Goal: Information Seeking & Learning: Learn about a topic

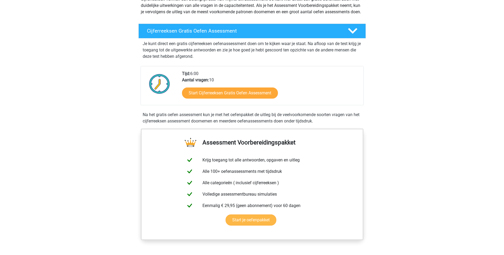
scroll to position [80, 0]
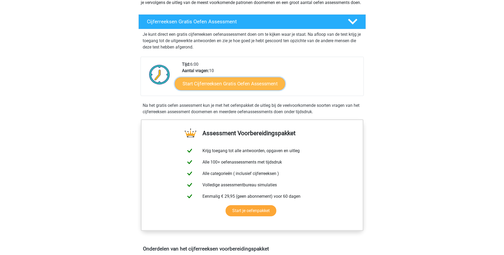
click at [234, 90] on link "Start Cijferreeksen Gratis Oefen Assessment" at bounding box center [230, 83] width 110 height 13
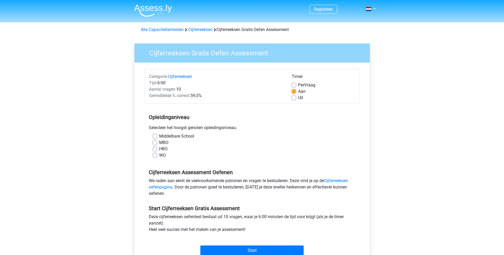
scroll to position [27, 0]
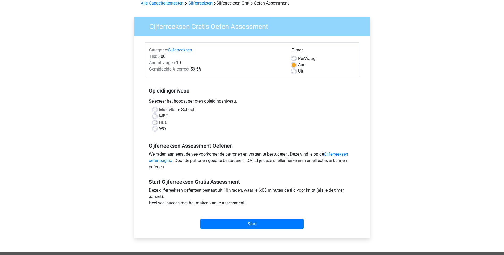
click at [159, 130] on label "WO" at bounding box center [162, 129] width 7 height 6
click at [155, 130] on input "WO" at bounding box center [155, 128] width 4 height 5
radio input "true"
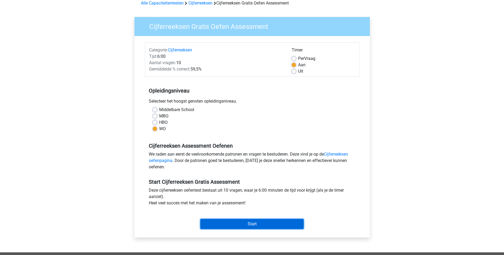
click at [245, 225] on input "Start" at bounding box center [251, 224] width 103 height 10
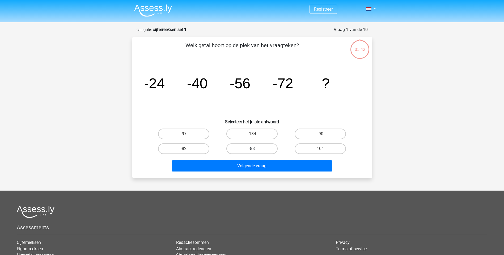
click at [246, 147] on label "-88" at bounding box center [251, 149] width 51 height 11
click at [252, 149] on input "-88" at bounding box center [253, 150] width 3 height 3
radio input "true"
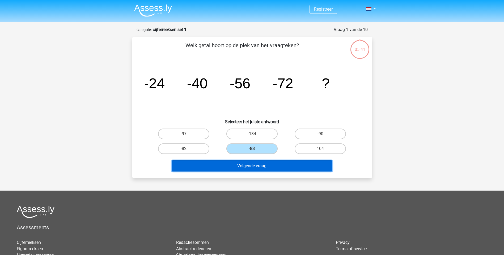
click at [257, 167] on button "Volgende vraag" at bounding box center [252, 166] width 161 height 11
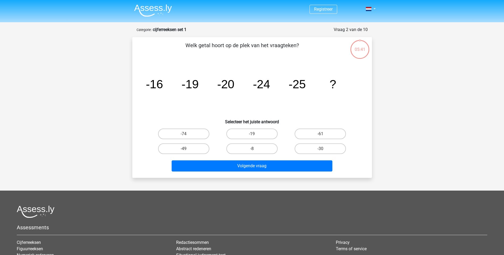
scroll to position [27, 0]
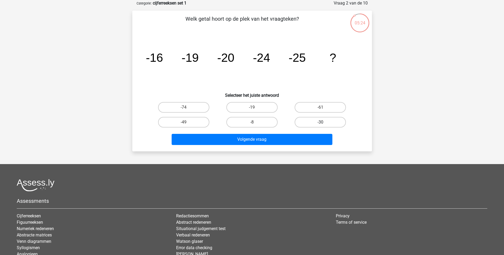
click at [331, 122] on label "-30" at bounding box center [319, 122] width 51 height 11
click at [324, 122] on input "-30" at bounding box center [321, 123] width 3 height 3
radio input "true"
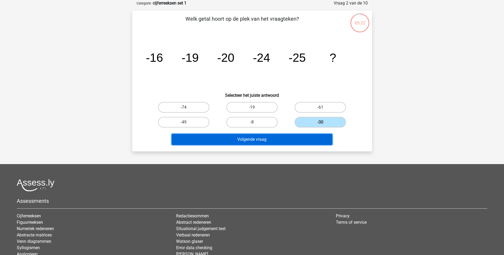
click at [286, 141] on button "Volgende vraag" at bounding box center [252, 139] width 161 height 11
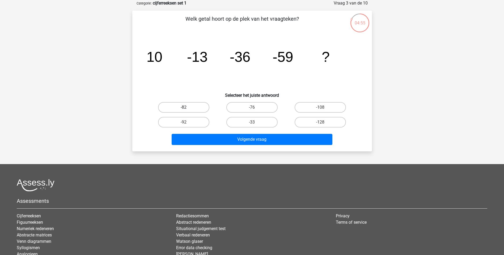
click at [189, 110] on label "-82" at bounding box center [183, 107] width 51 height 11
click at [187, 110] on input "-82" at bounding box center [184, 109] width 3 height 3
radio input "true"
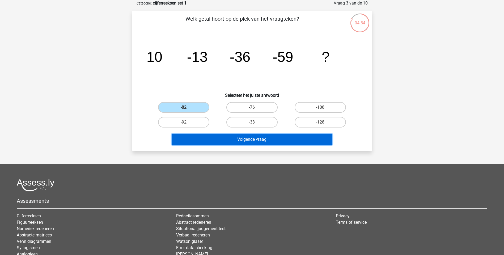
click at [251, 138] on button "Volgende vraag" at bounding box center [252, 139] width 161 height 11
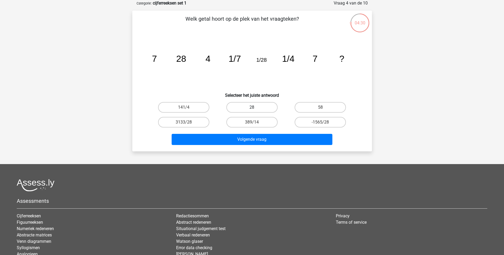
click at [263, 108] on label "28" at bounding box center [251, 107] width 51 height 11
click at [255, 108] on input "28" at bounding box center [253, 109] width 3 height 3
radio input "true"
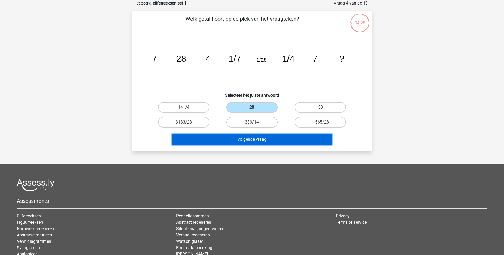
click at [261, 140] on button "Volgende vraag" at bounding box center [252, 139] width 161 height 11
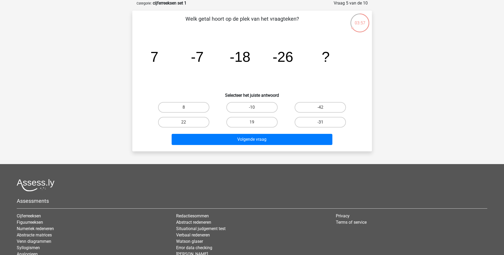
click at [307, 120] on label "-31" at bounding box center [319, 122] width 51 height 11
click at [320, 122] on input "-31" at bounding box center [321, 123] width 3 height 3
radio input "true"
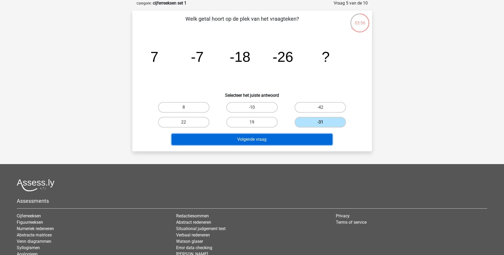
click at [297, 140] on button "Volgende vraag" at bounding box center [252, 139] width 161 height 11
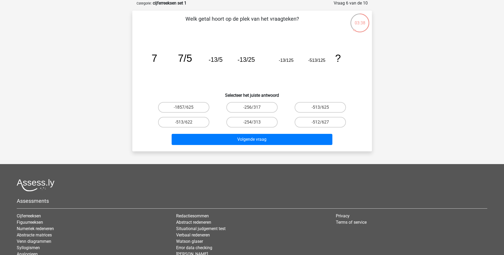
click at [312, 62] on tspan "-513/125" at bounding box center [316, 60] width 17 height 5
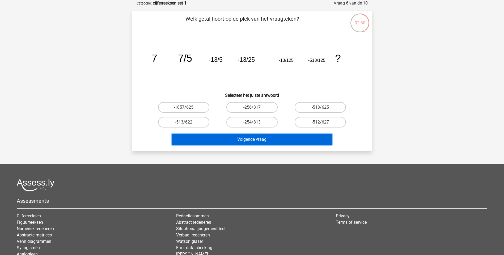
click at [274, 139] on button "Volgende vraag" at bounding box center [252, 139] width 161 height 11
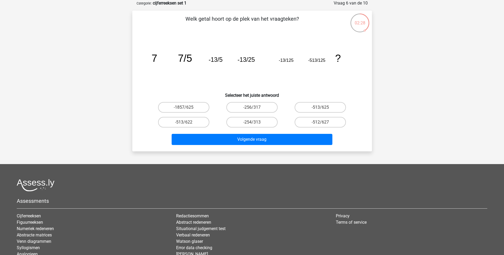
click at [271, 80] on icon "image/svg+xml 7 7/5 -13/5 -13/25 -13/125 -513/125 ?" at bounding box center [252, 62] width 214 height 54
click at [306, 110] on label "-513/625" at bounding box center [319, 107] width 51 height 11
click at [320, 110] on input "-513/625" at bounding box center [321, 109] width 3 height 3
radio input "true"
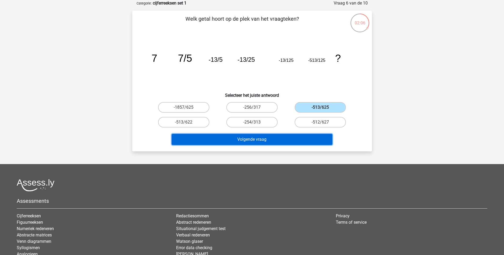
click at [287, 141] on button "Volgende vraag" at bounding box center [252, 139] width 161 height 11
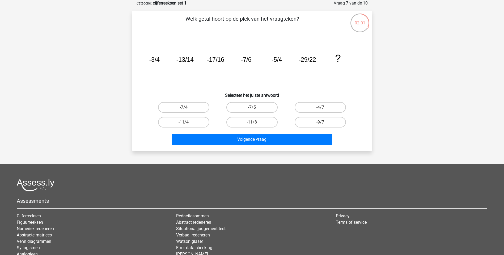
click at [189, 57] on tspan "-13/14" at bounding box center [184, 59] width 17 height 7
click at [182, 59] on tspan "-13/14" at bounding box center [184, 59] width 17 height 7
click at [211, 59] on tspan "-17/16" at bounding box center [215, 59] width 17 height 7
click at [244, 58] on tspan "-7/6" at bounding box center [246, 59] width 11 height 7
click at [274, 58] on tspan "-5/4" at bounding box center [276, 59] width 11 height 7
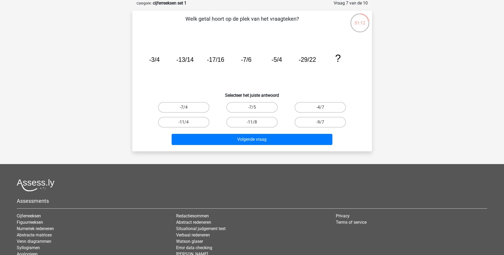
click at [307, 59] on tspan "-29/22" at bounding box center [306, 59] width 17 height 7
click at [200, 108] on label "-7/4" at bounding box center [183, 107] width 51 height 11
click at [187, 108] on input "-7/4" at bounding box center [184, 109] width 3 height 3
radio input "true"
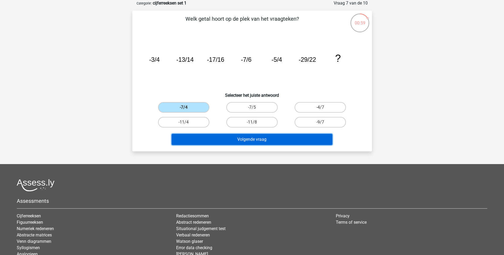
click at [228, 138] on button "Volgende vraag" at bounding box center [252, 139] width 161 height 11
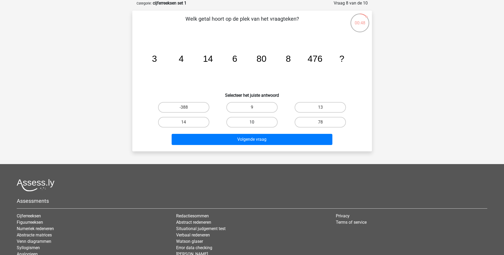
click at [265, 124] on label "10" at bounding box center [251, 122] width 51 height 11
click at [255, 124] on input "10" at bounding box center [253, 123] width 3 height 3
radio input "true"
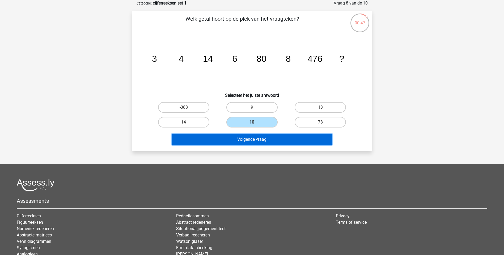
click at [275, 140] on button "Volgende vraag" at bounding box center [252, 139] width 161 height 11
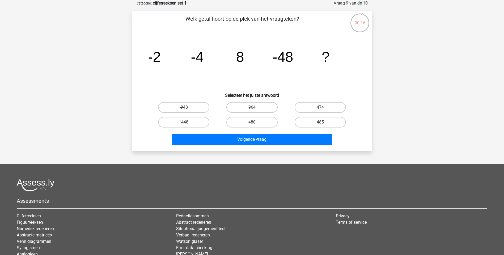
click at [201, 105] on label "-948" at bounding box center [183, 107] width 51 height 11
click at [187, 108] on input "-948" at bounding box center [184, 109] width 3 height 3
radio input "true"
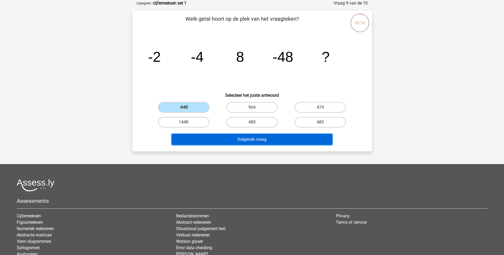
click at [215, 137] on button "Volgende vraag" at bounding box center [252, 139] width 161 height 11
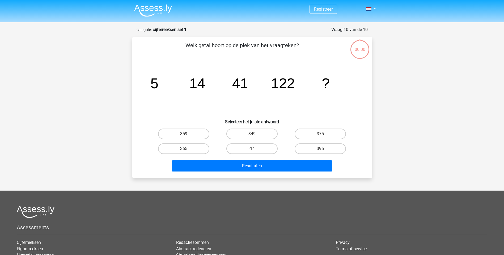
scroll to position [27, 0]
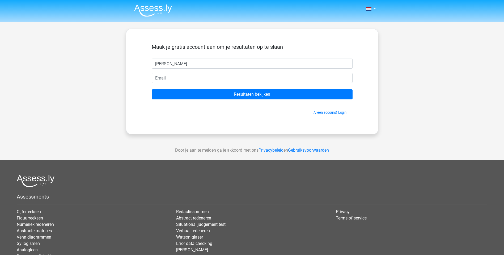
type input "[PERSON_NAME]"
click at [204, 76] on input "email" at bounding box center [252, 78] width 201 height 10
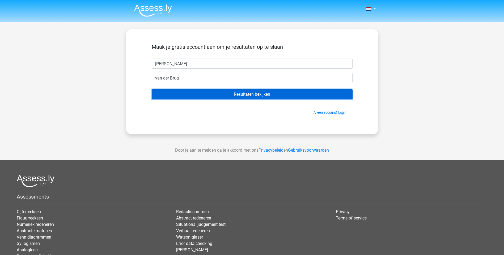
click at [202, 93] on input "Resultaten bekijken" at bounding box center [252, 94] width 201 height 10
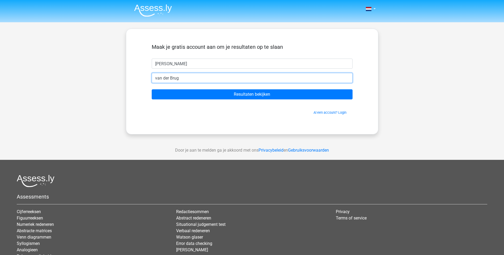
drag, startPoint x: 191, startPoint y: 77, endPoint x: 146, endPoint y: 76, distance: 45.4
click at [146, 76] on div "Maak je gratis account aan om je resultaten op te slaan Paula van der Brug Resu…" at bounding box center [252, 82] width 226 height 80
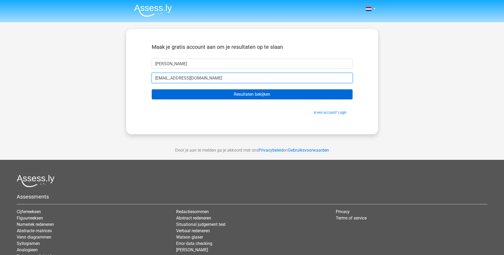
type input "[EMAIL_ADDRESS][DOMAIN_NAME]"
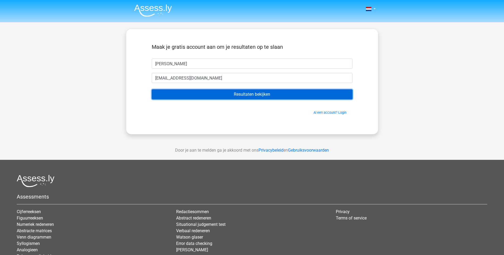
click at [216, 92] on input "Resultaten bekijken" at bounding box center [252, 94] width 201 height 10
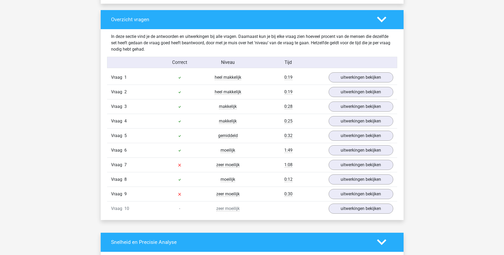
scroll to position [398, 0]
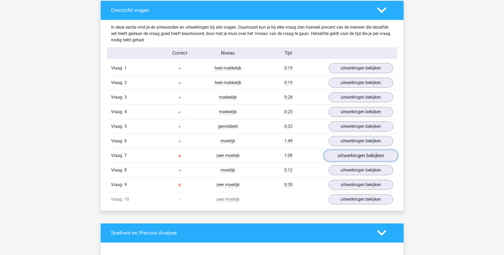
click at [348, 158] on link "uitwerkingen bekijken" at bounding box center [360, 156] width 74 height 12
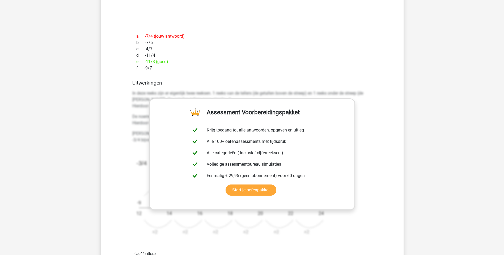
scroll to position [611, 0]
click at [241, 185] on link "Start je oefenpakket" at bounding box center [250, 190] width 51 height 11
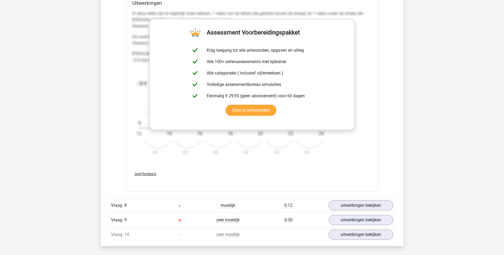
scroll to position [717, 0]
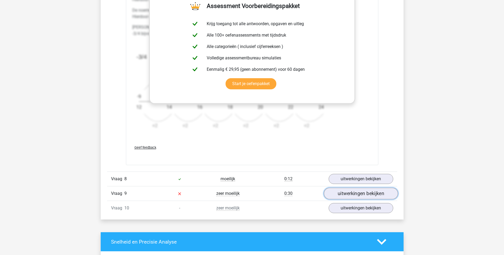
click at [345, 193] on link "uitwerkingen bekijken" at bounding box center [360, 194] width 74 height 12
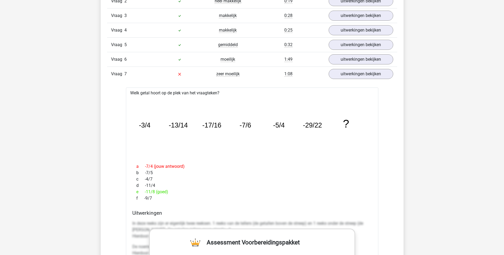
scroll to position [451, 0]
